Goal: Task Accomplishment & Management: Use online tool/utility

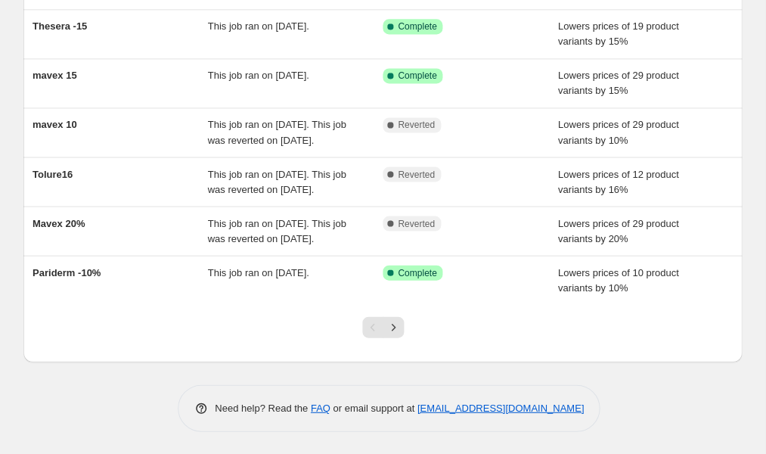
scroll to position [383, 0]
click at [396, 329] on icon "Next" at bounding box center [393, 326] width 15 height 15
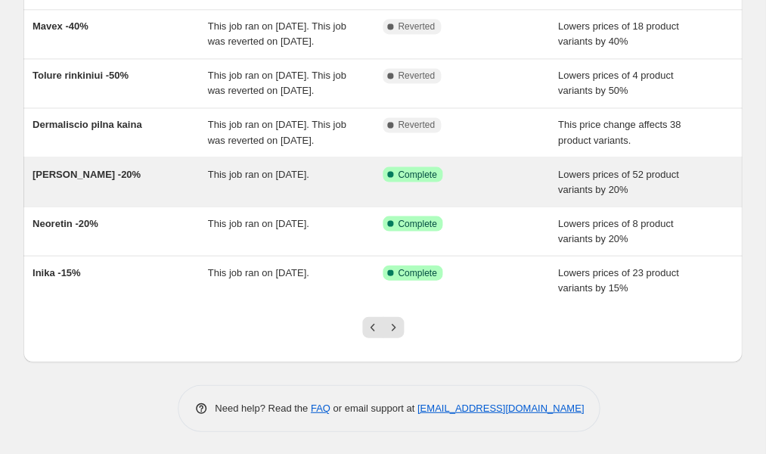
scroll to position [414, 0]
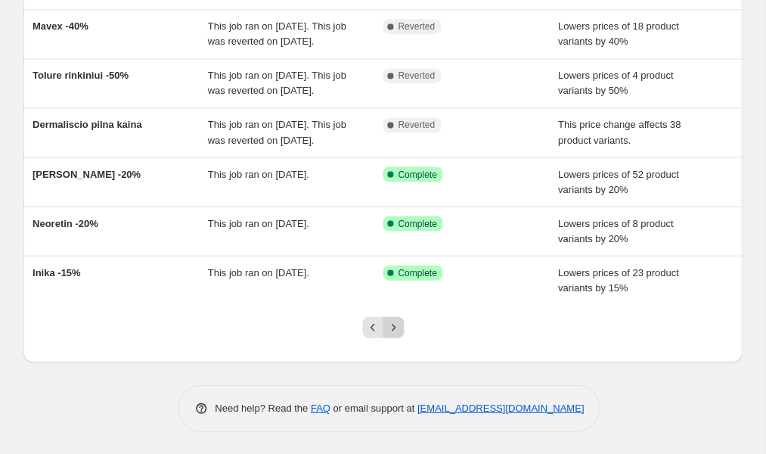
click at [396, 323] on icon "Next" at bounding box center [393, 326] width 15 height 15
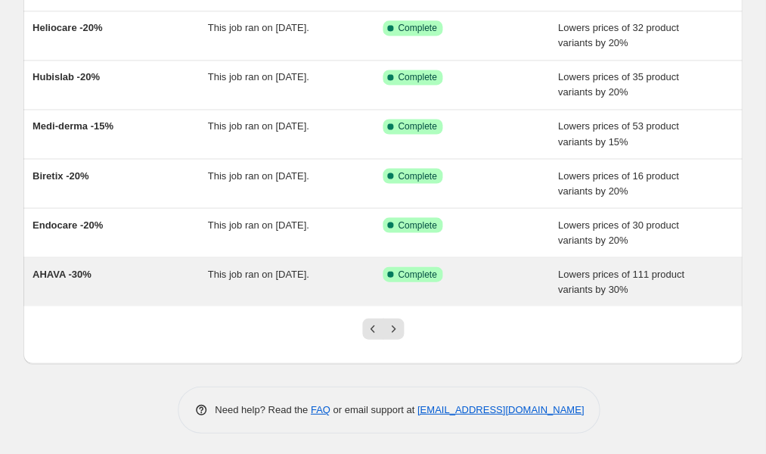
scroll to position [323, 0]
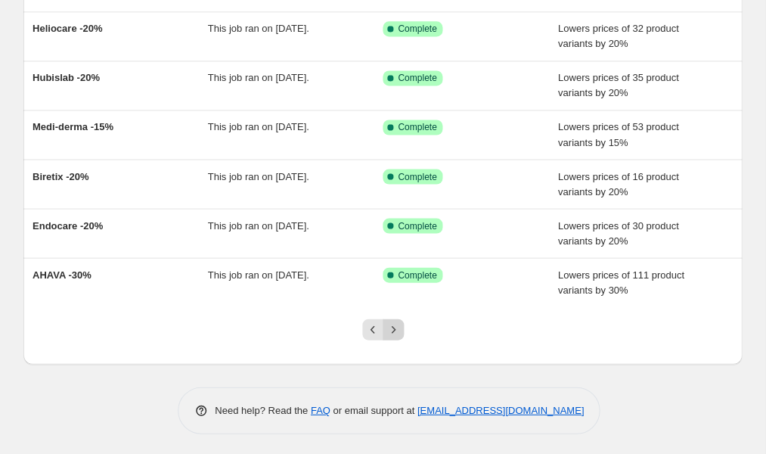
click at [396, 329] on icon "Next" at bounding box center [393, 328] width 15 height 15
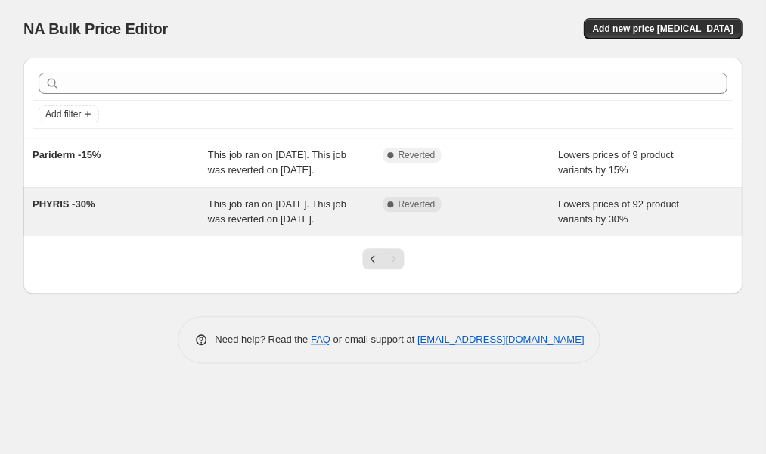
click at [61, 210] on span "PHYRIS -30%" at bounding box center [64, 203] width 62 height 11
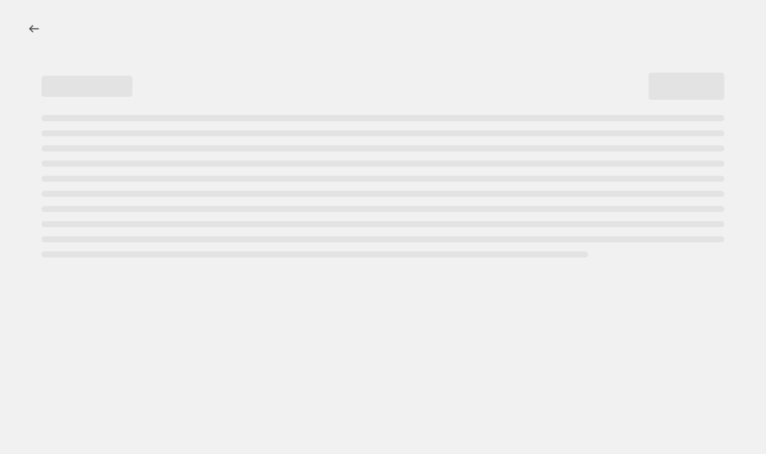
select select "percentage"
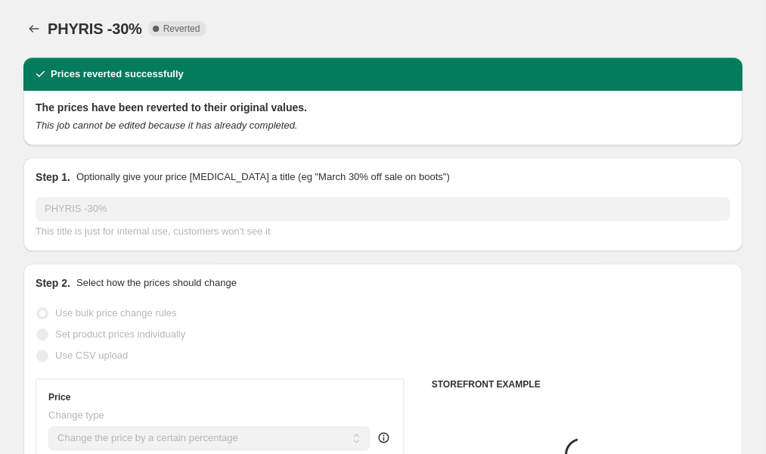
select select "collection"
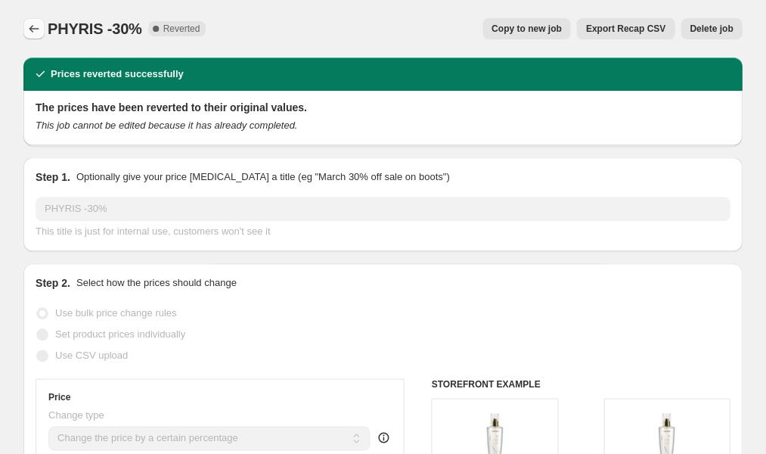
click at [34, 27] on icon "Price change jobs" at bounding box center [33, 28] width 15 height 15
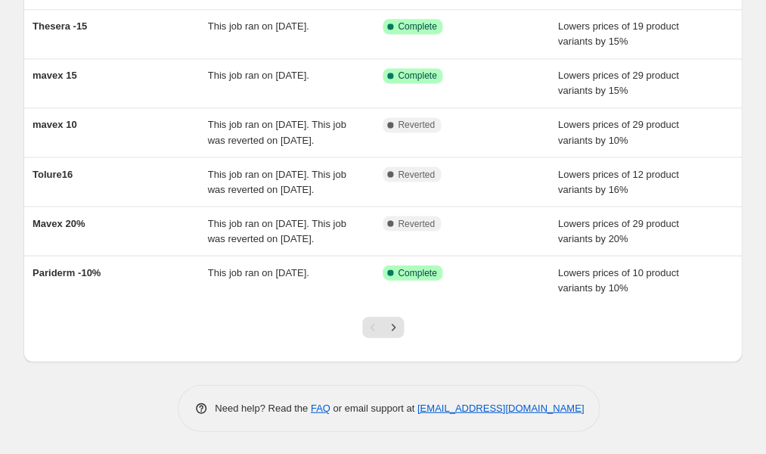
scroll to position [383, 0]
click at [369, 328] on div "Pagination" at bounding box center [372, 326] width 21 height 21
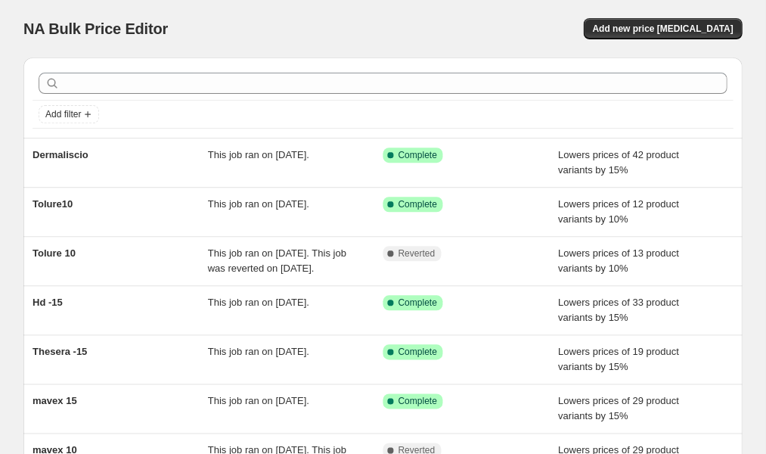
scroll to position [0, 0]
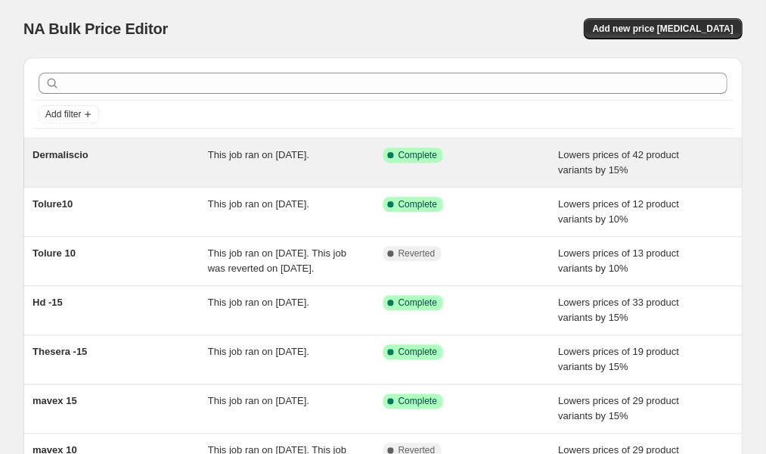
click at [121, 152] on div "Dermaliscio" at bounding box center [120, 162] width 175 height 30
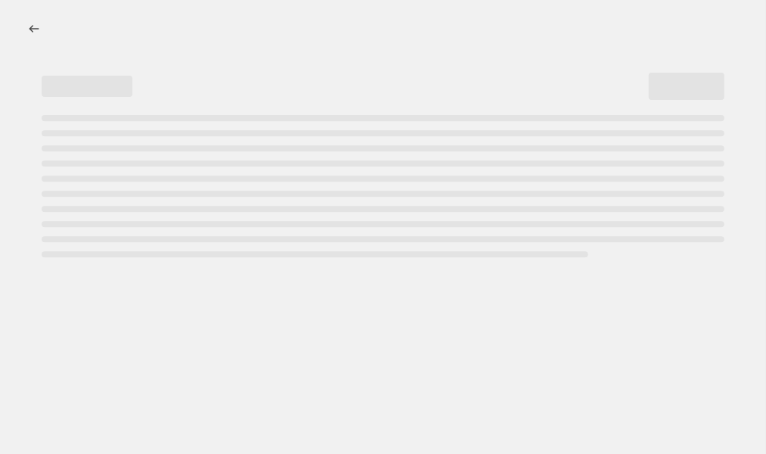
select select "percentage"
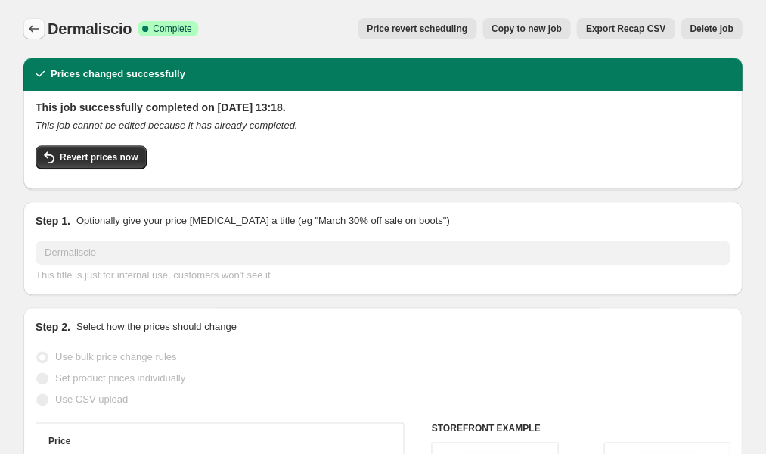
click at [26, 28] on icon "Price change jobs" at bounding box center [33, 28] width 15 height 15
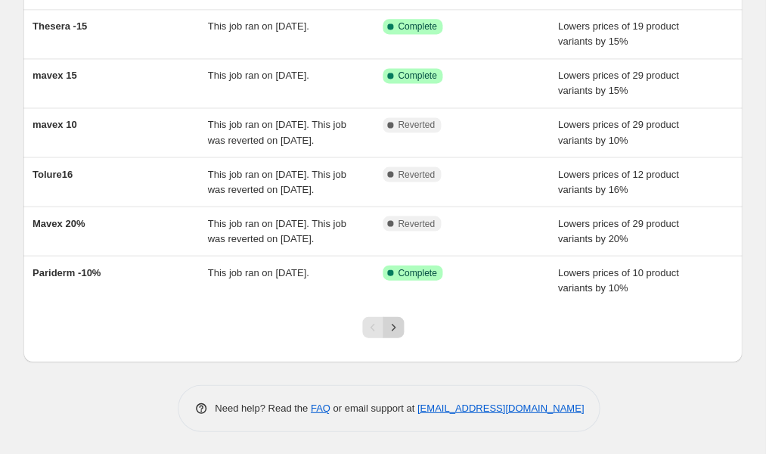
scroll to position [383, 0]
click at [396, 328] on icon "Next" at bounding box center [393, 326] width 15 height 15
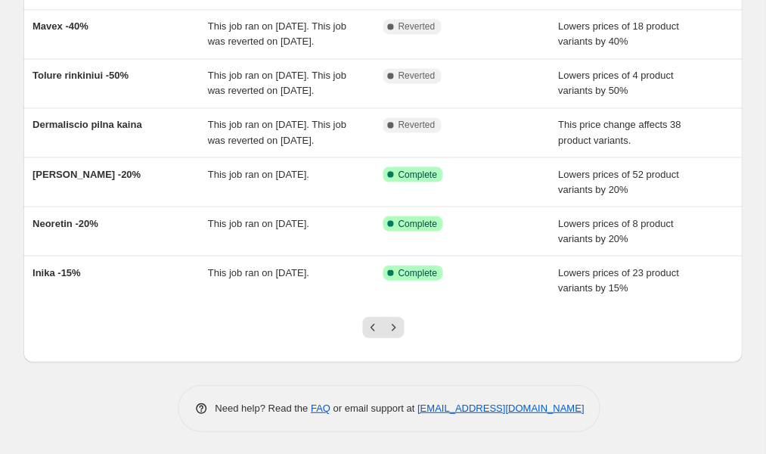
scroll to position [414, 0]
click at [393, 327] on icon "Next" at bounding box center [393, 326] width 15 height 15
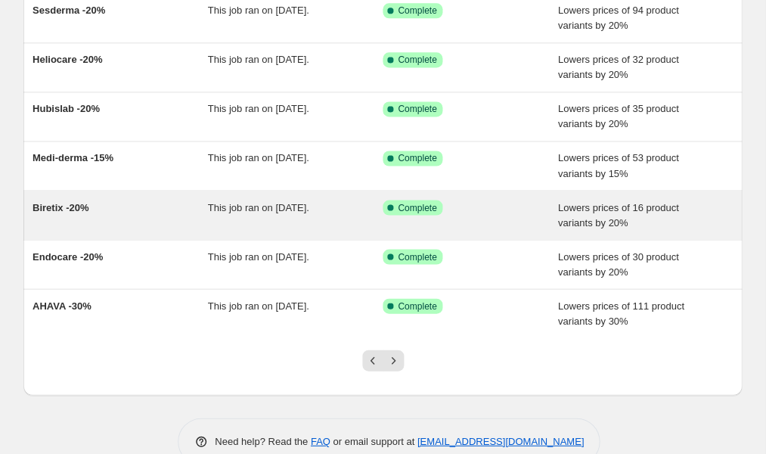
scroll to position [301, 0]
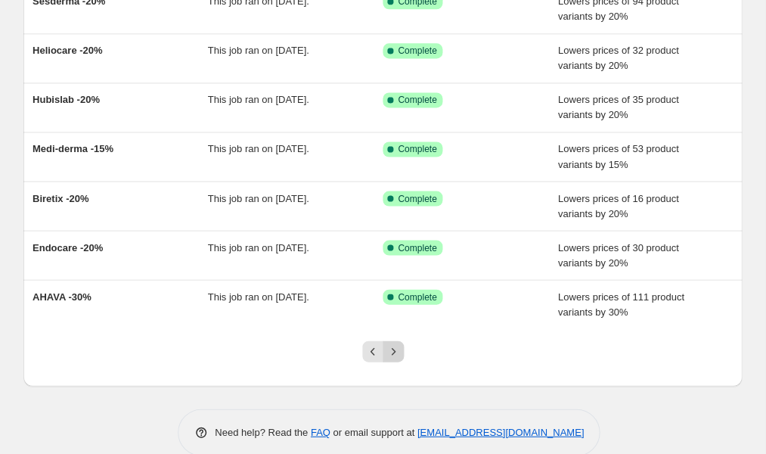
click at [399, 350] on icon "Next" at bounding box center [393, 350] width 15 height 15
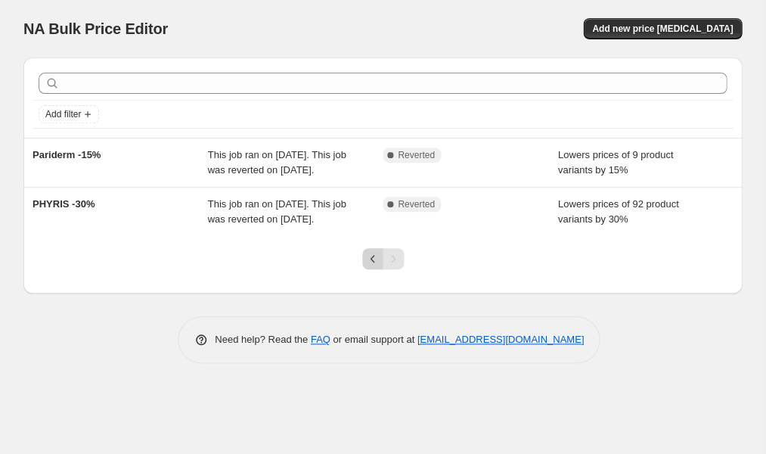
click at [374, 266] on icon "Previous" at bounding box center [372, 258] width 15 height 15
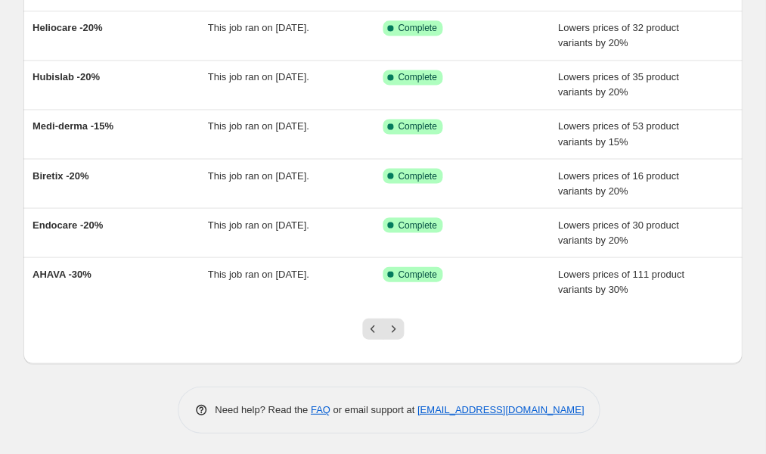
scroll to position [323, 0]
click at [369, 327] on icon "Previous" at bounding box center [372, 328] width 15 height 15
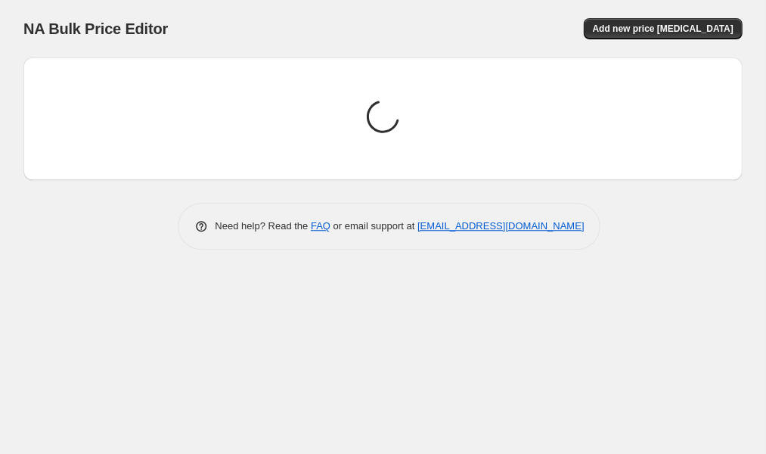
scroll to position [0, 0]
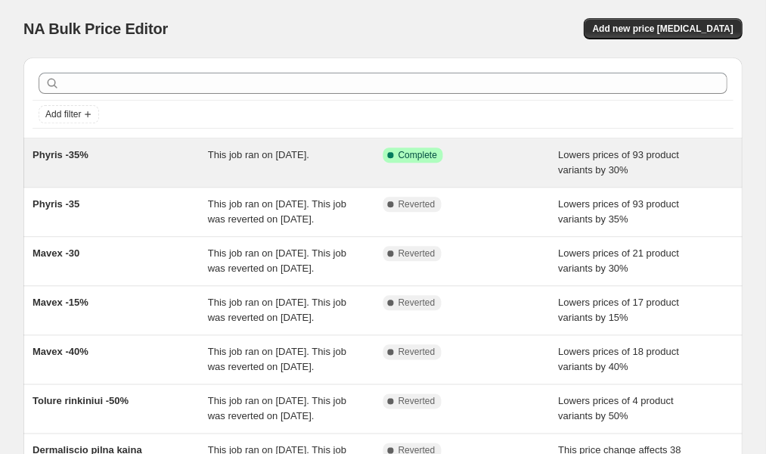
click at [85, 156] on span "Phyris -35%" at bounding box center [61, 154] width 56 height 11
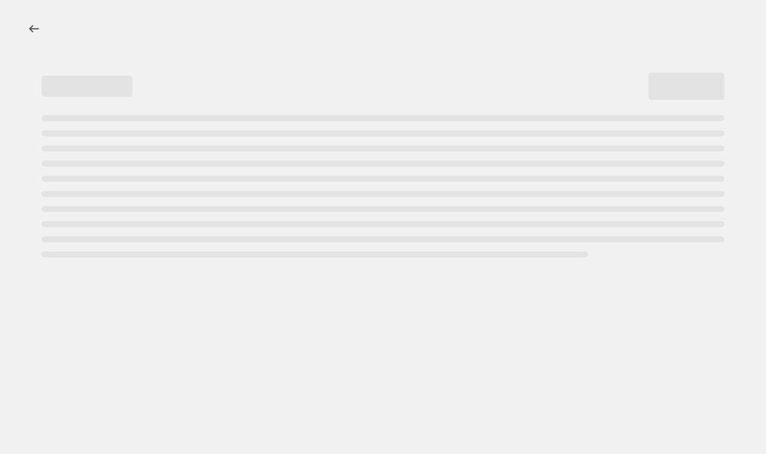
select select "percentage"
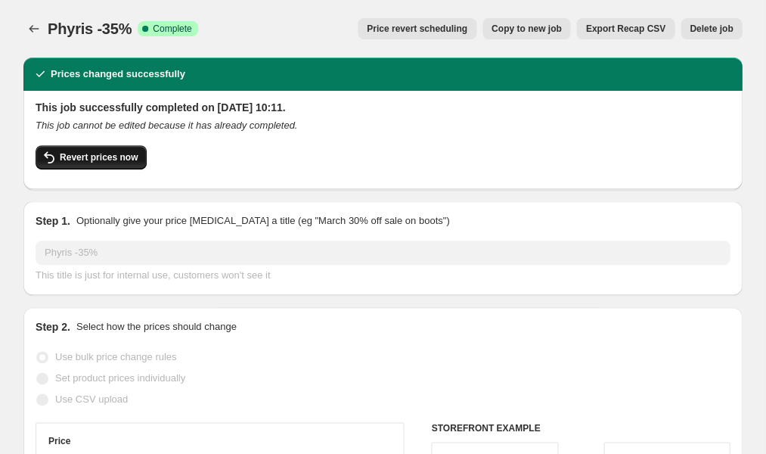
click at [70, 154] on span "Revert prices now" at bounding box center [99, 157] width 78 height 12
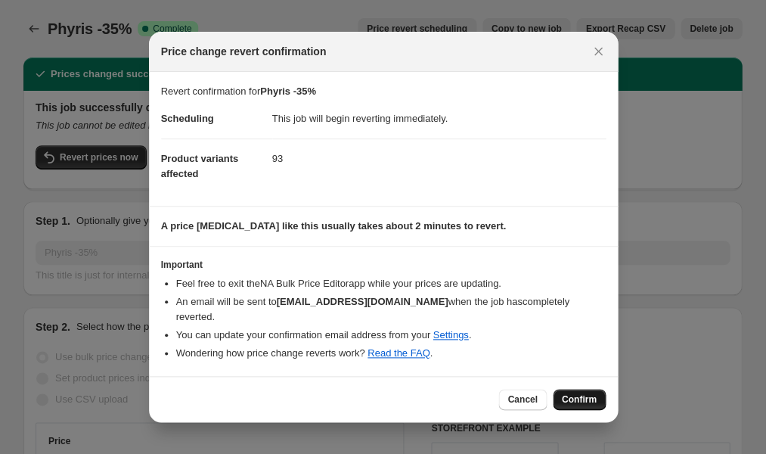
click at [579, 393] on span "Confirm" at bounding box center [579, 399] width 35 height 12
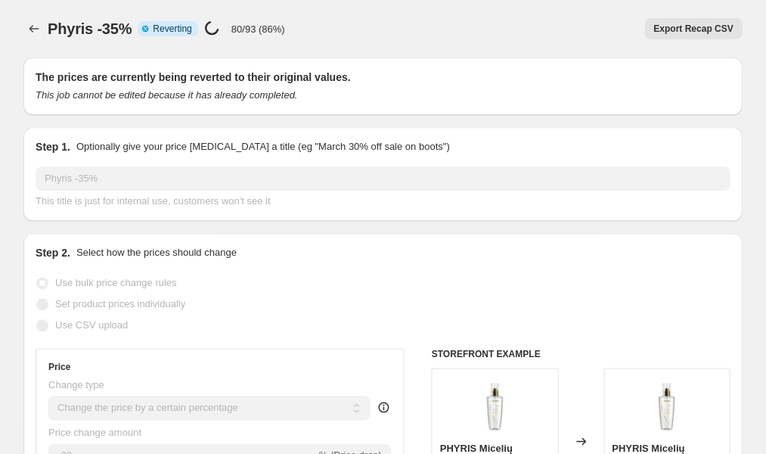
select select "percentage"
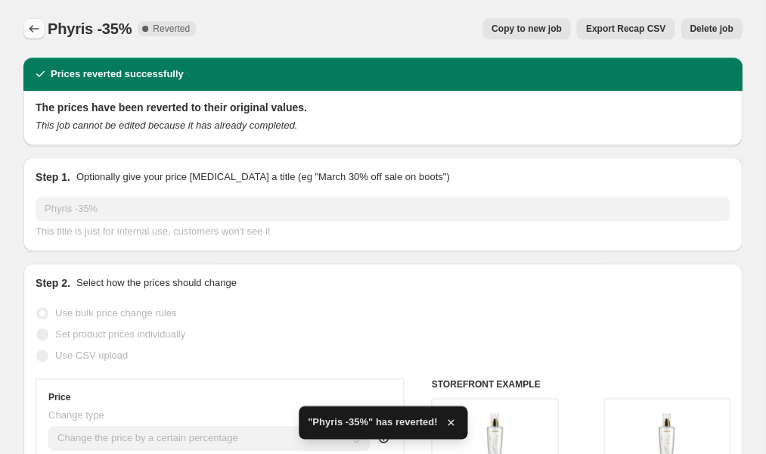
click at [39, 34] on icon "Price change jobs" at bounding box center [33, 28] width 15 height 15
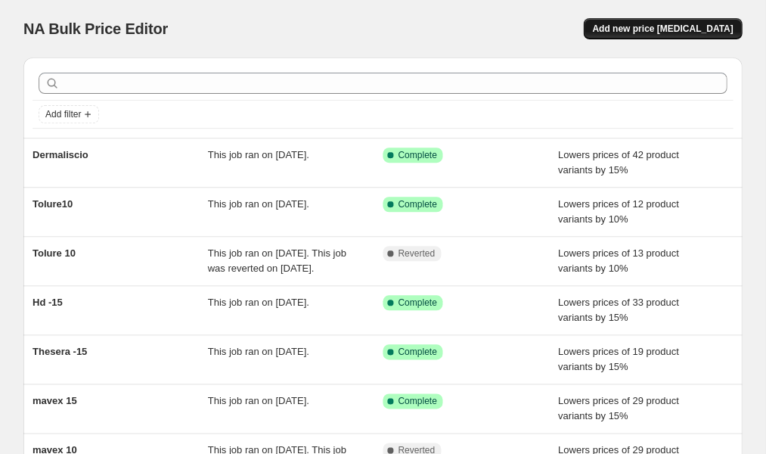
click at [660, 28] on span "Add new price [MEDICAL_DATA]" at bounding box center [662, 29] width 141 height 12
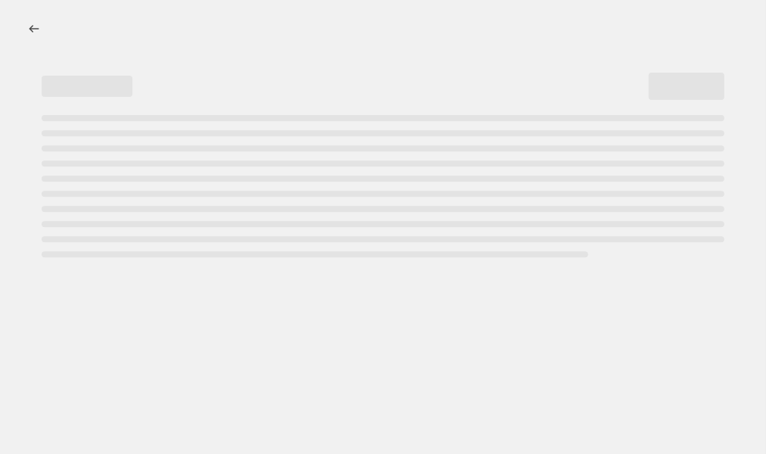
select select "percentage"
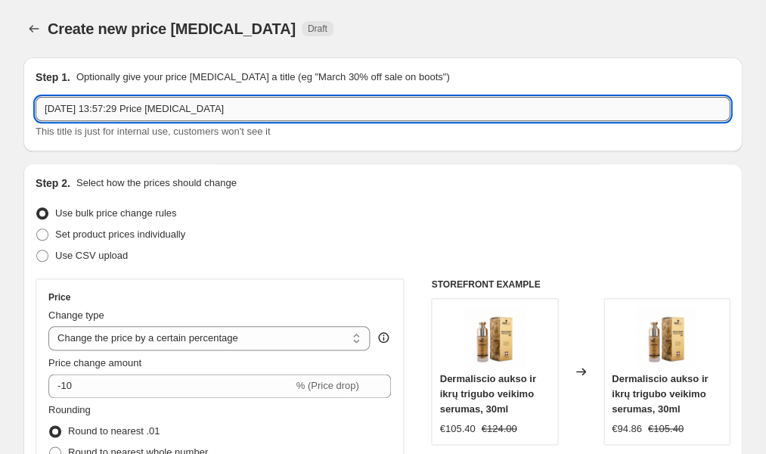
click at [249, 110] on input "[DATE] 13:57:29 Price [MEDICAL_DATA]" at bounding box center [383, 109] width 694 height 24
type input "9"
type input "Phyris 15%"
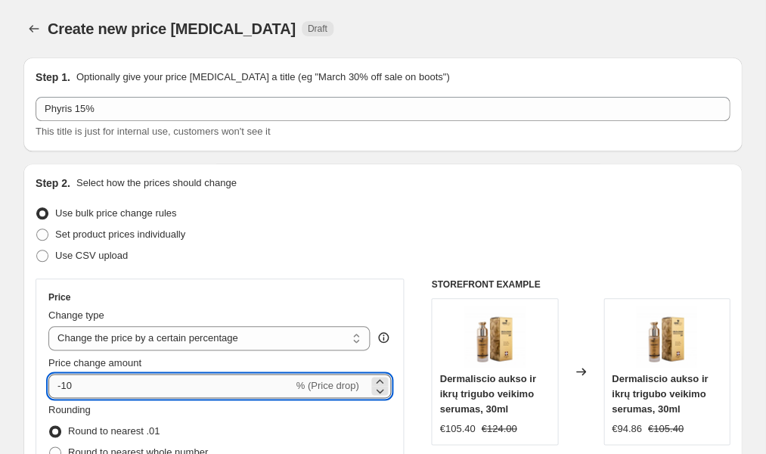
click at [131, 388] on input "-10" at bounding box center [170, 386] width 244 height 24
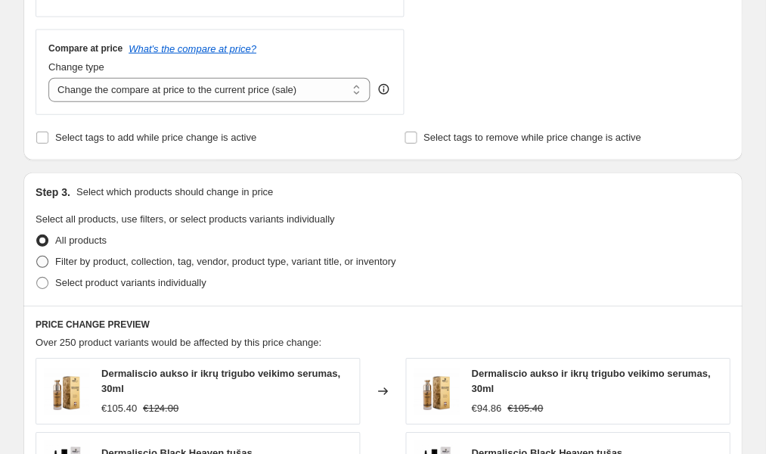
scroll to position [537, 0]
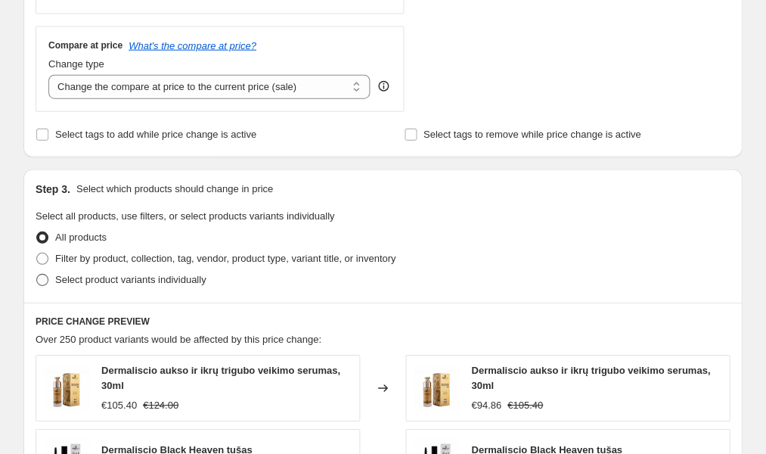
type input "-15"
click at [43, 278] on span at bounding box center [42, 280] width 12 height 12
click at [37, 275] on input "Select product variants individually" at bounding box center [36, 274] width 1 height 1
radio input "true"
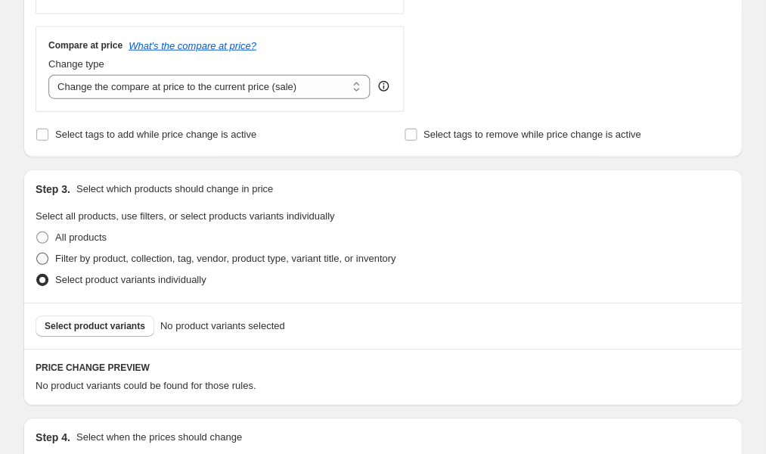
click at [42, 255] on span at bounding box center [42, 259] width 12 height 12
click at [37, 253] on input "Filter by product, collection, tag, vendor, product type, variant title, or inv…" at bounding box center [36, 253] width 1 height 1
radio input "true"
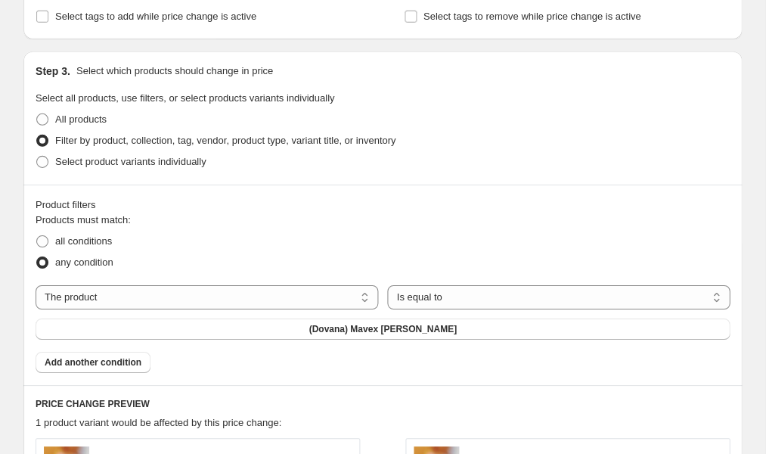
scroll to position [660, 0]
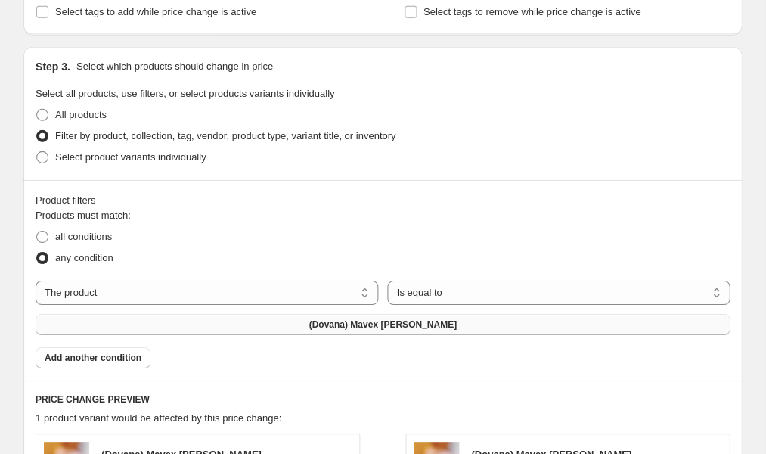
click at [262, 323] on button "(Dovana) Mavex [PERSON_NAME]" at bounding box center [383, 324] width 694 height 21
click at [38, 160] on span at bounding box center [42, 157] width 12 height 12
click at [37, 152] on input "Select product variants individually" at bounding box center [36, 151] width 1 height 1
radio input "true"
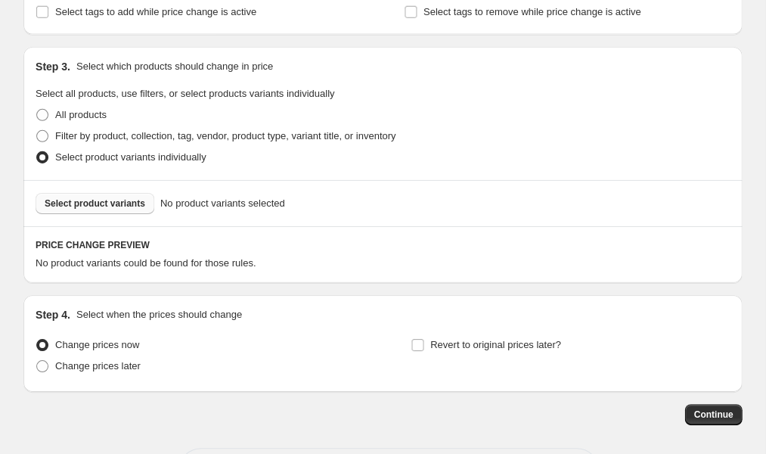
click at [70, 205] on span "Select product variants" at bounding box center [95, 203] width 101 height 12
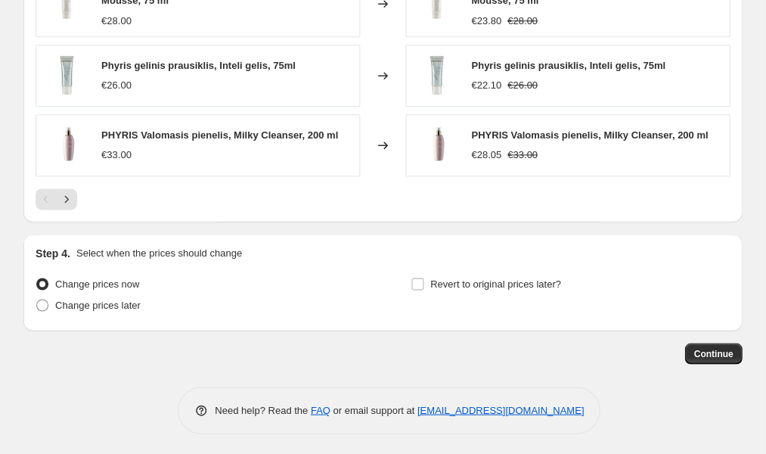
scroll to position [1110, 0]
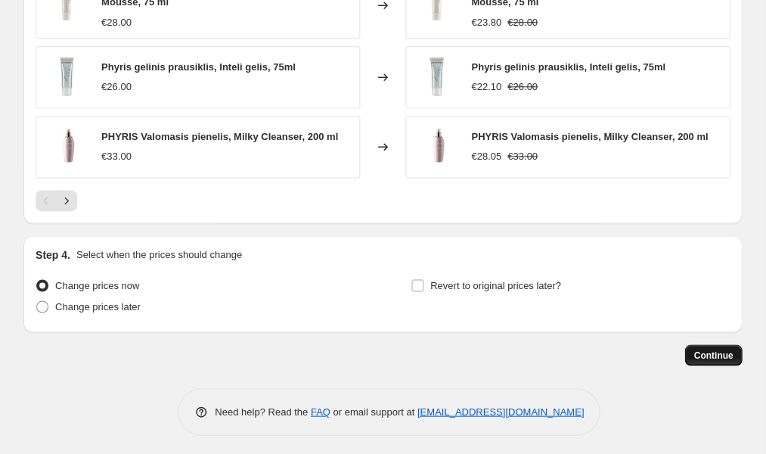
click at [702, 349] on span "Continue" at bounding box center [713, 355] width 39 height 12
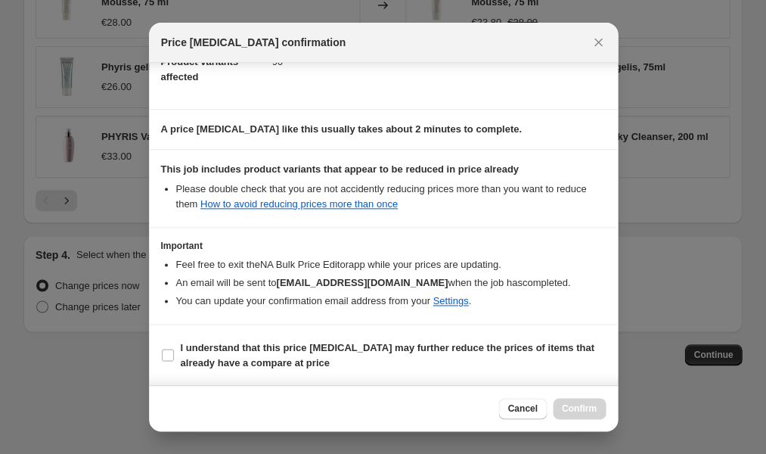
scroll to position [182, 0]
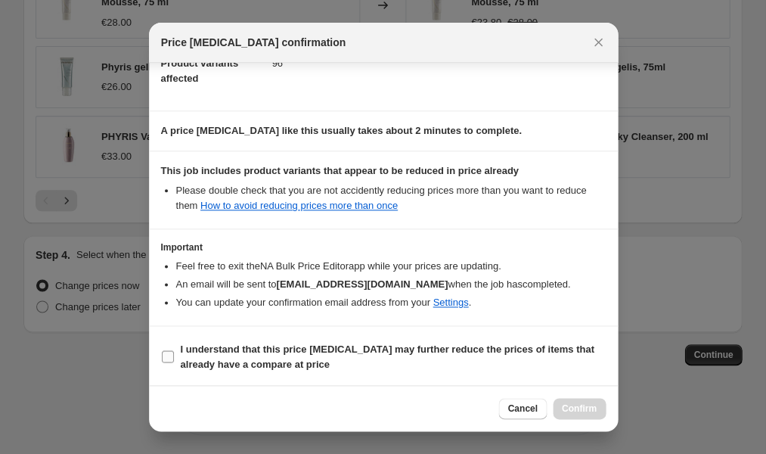
click at [167, 358] on input "I understand that this price [MEDICAL_DATA] may further reduce the prices of it…" at bounding box center [168, 356] width 12 height 12
checkbox input "true"
click at [576, 408] on span "Confirm" at bounding box center [579, 408] width 35 height 12
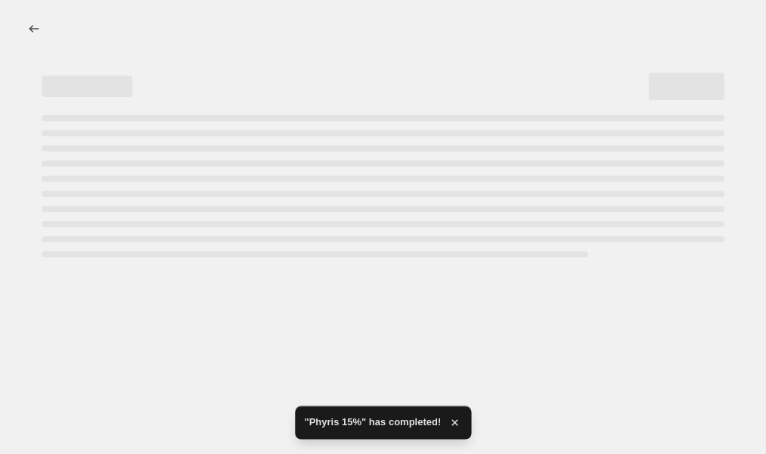
select select "percentage"
